Goal: Information Seeking & Learning: Learn about a topic

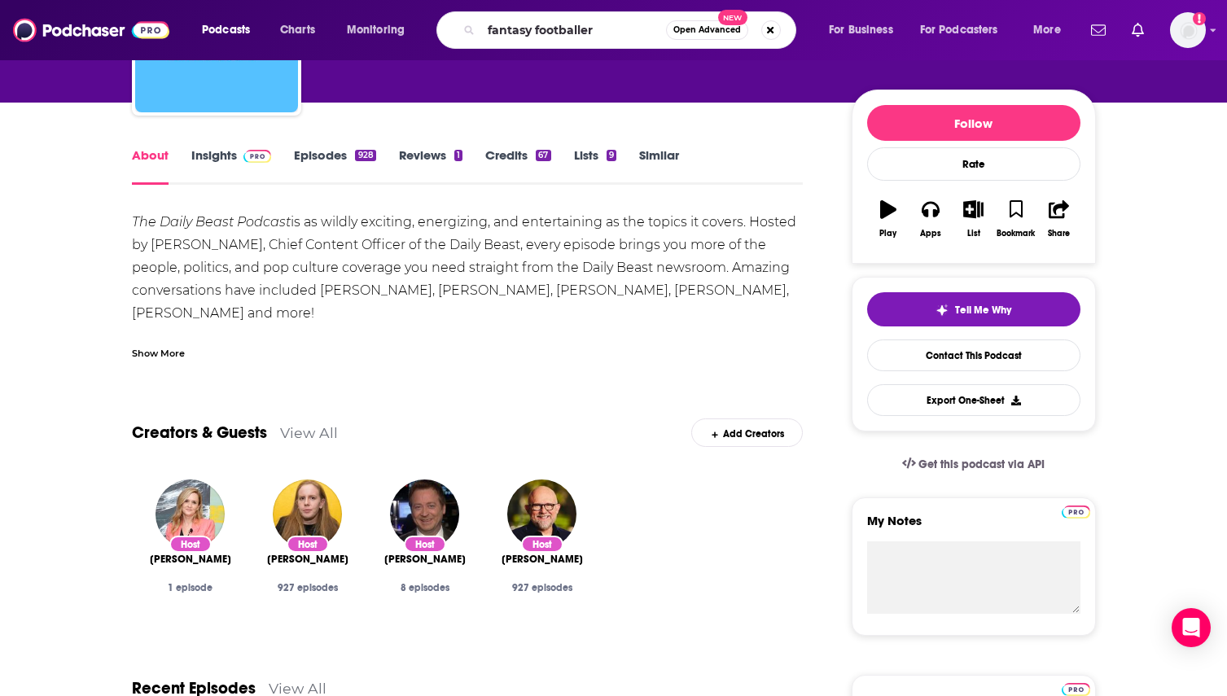
type input "fantasy footballers"
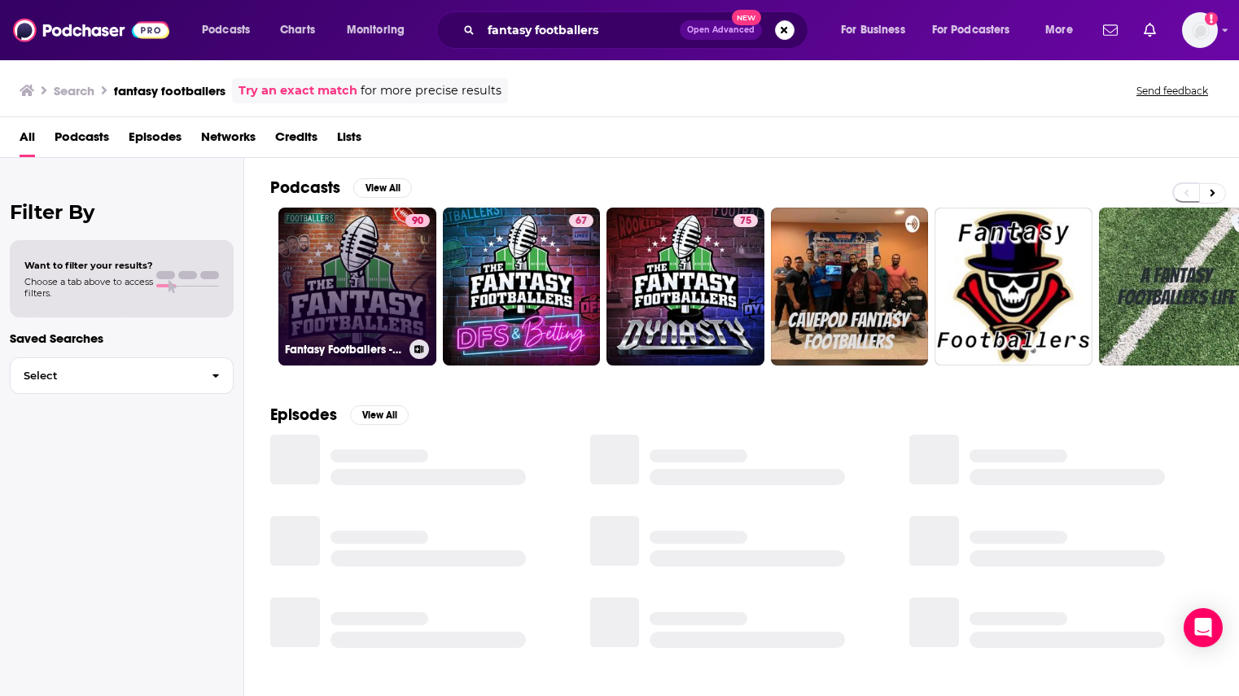
click at [381, 288] on link "90 Fantasy Footballers - Fantasy Football Podcast" at bounding box center [357, 287] width 158 height 158
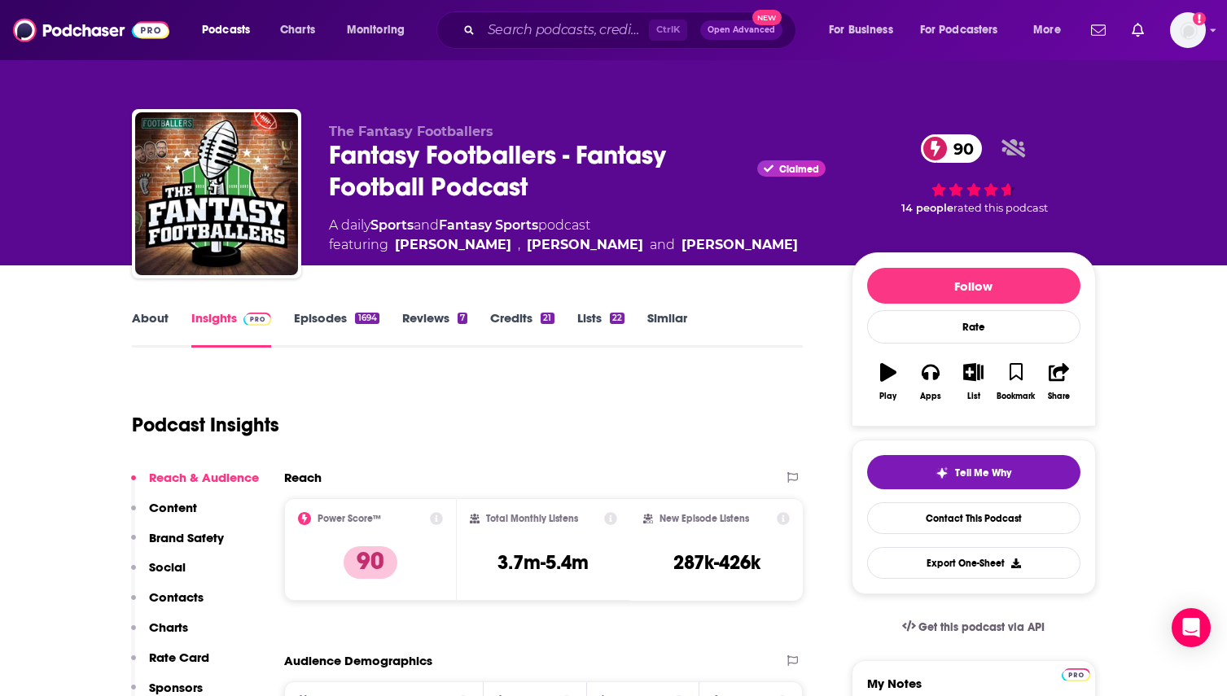
click at [151, 321] on link "About" at bounding box center [150, 328] width 37 height 37
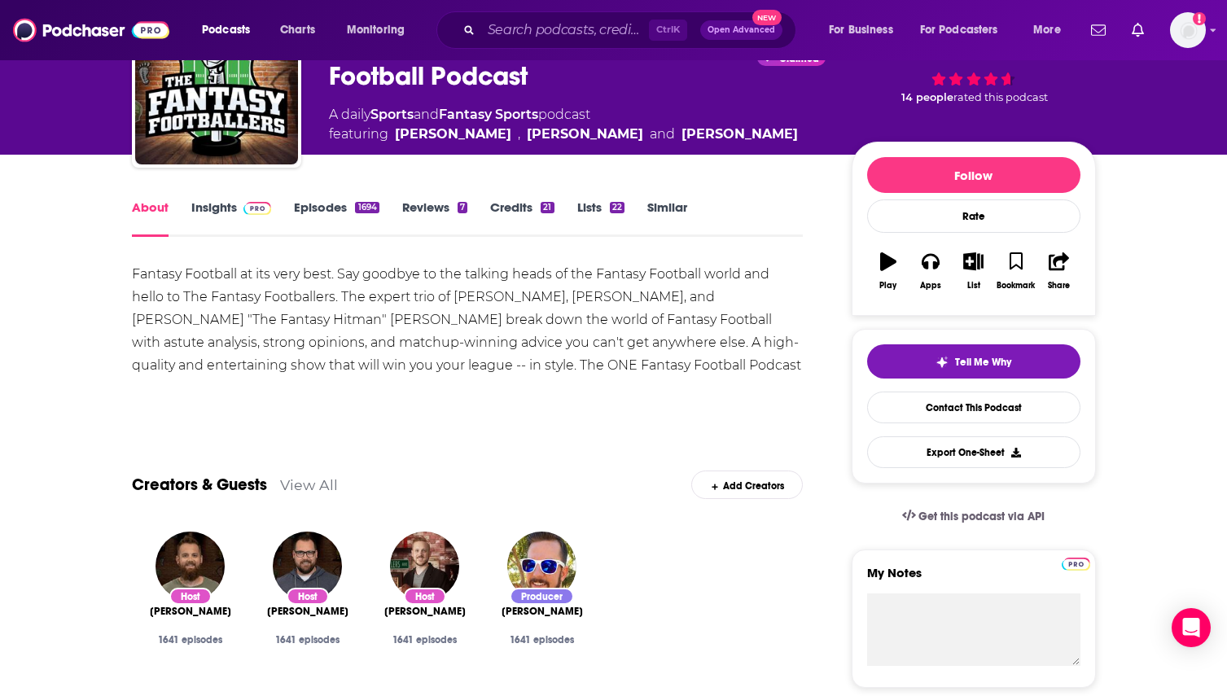
scroll to position [81, 0]
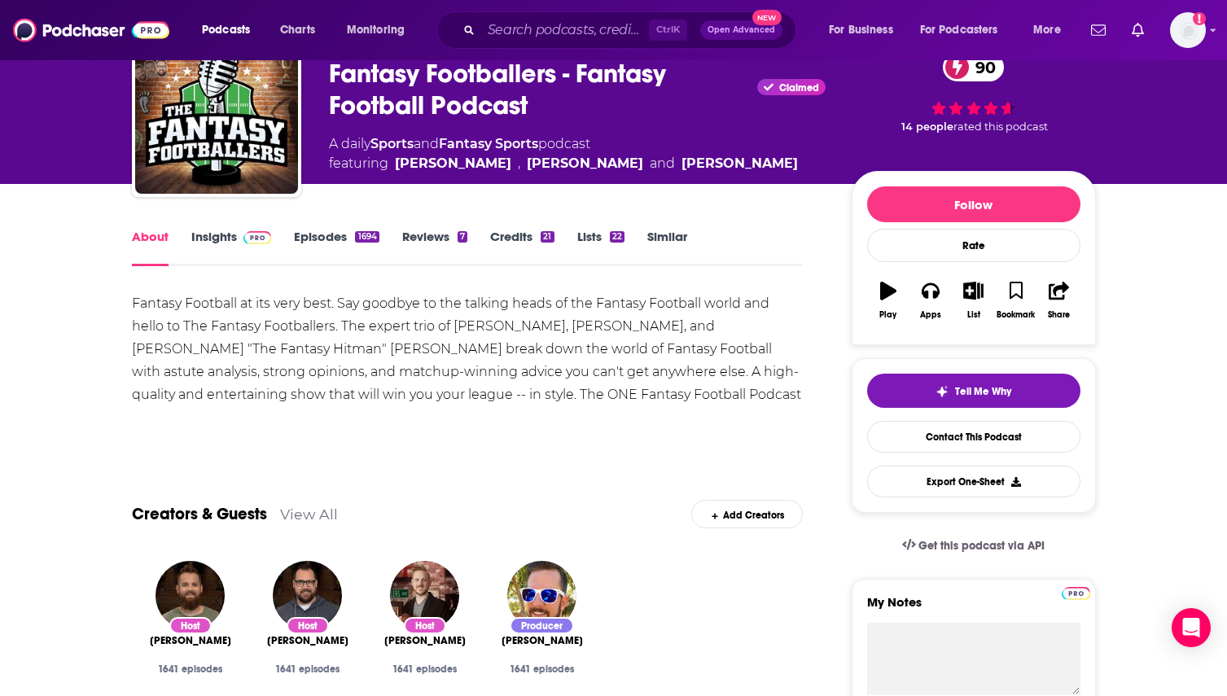
click at [307, 229] on link "Episodes 1694" at bounding box center [336, 247] width 85 height 37
